Goal: Information Seeking & Learning: Understand process/instructions

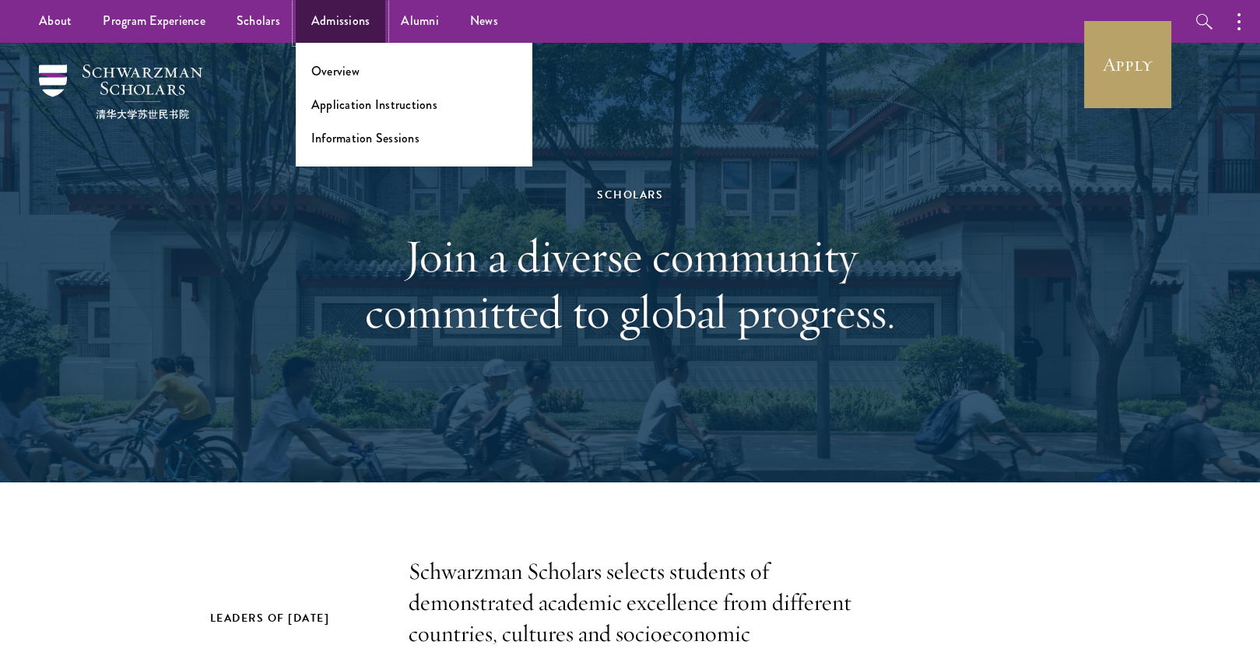
click at [312, 29] on link "Admissions" at bounding box center [341, 21] width 90 height 43
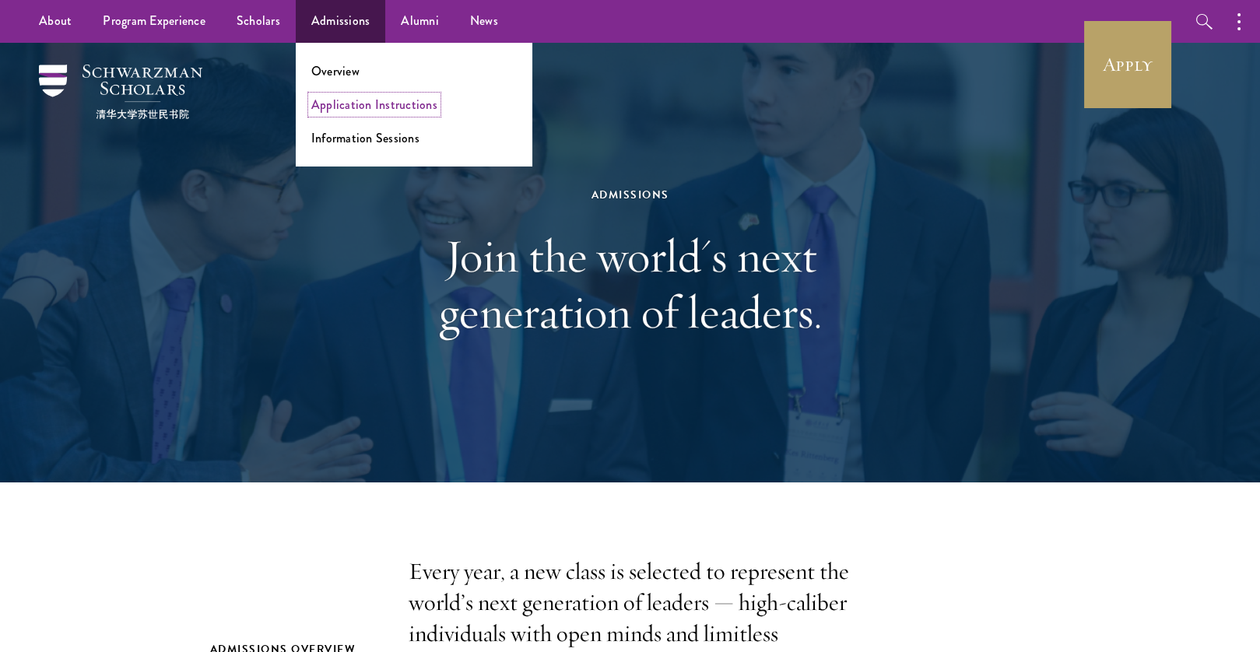
click at [345, 105] on link "Application Instructions" at bounding box center [374, 105] width 126 height 18
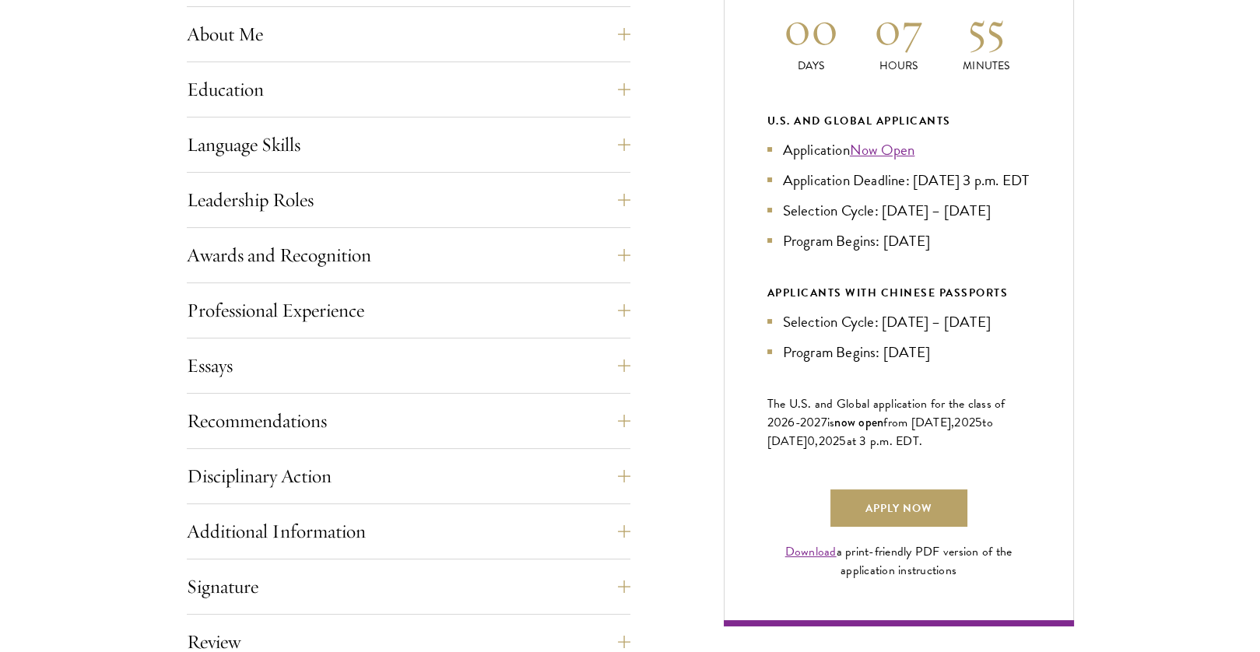
scroll to position [1098, 0]
